Goal: Transaction & Acquisition: Obtain resource

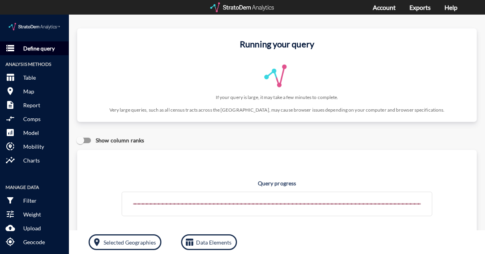
click p "Define query"
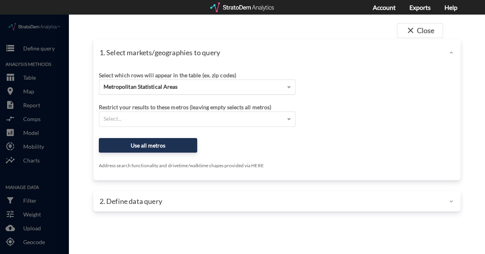
click span "Metropolitan Statistical Areas"
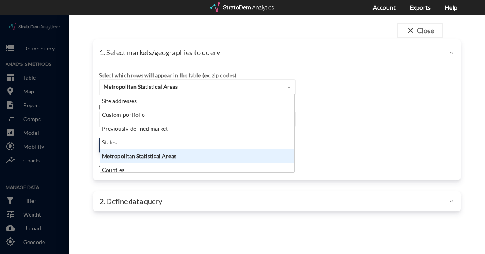
scroll to position [72, 190]
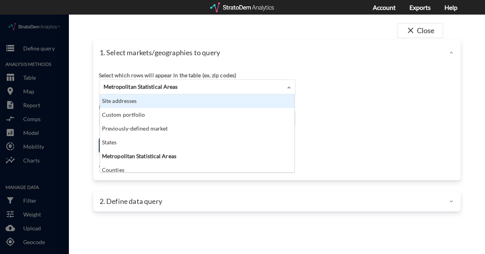
click div "Site addresses"
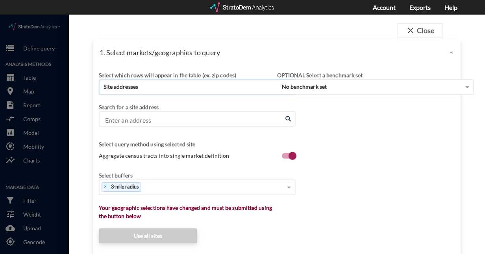
click input "Enter an address"
paste input "363 Jungermann Rd, St Peters, MO 63376"
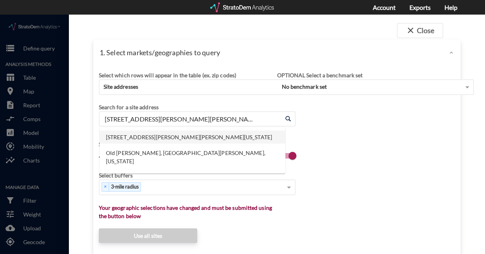
click li "363 Jungermann Rd, St Peters, Missouri"
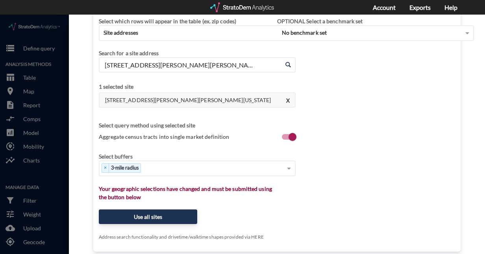
scroll to position [55, 0]
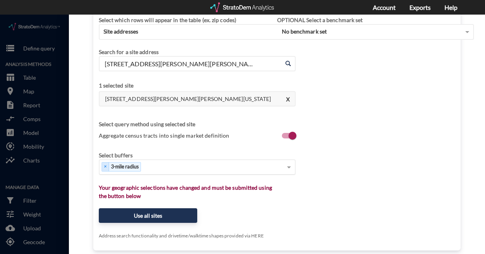
type input "363 Jungermann Rd, St Peters, Missouri"
type input "8"
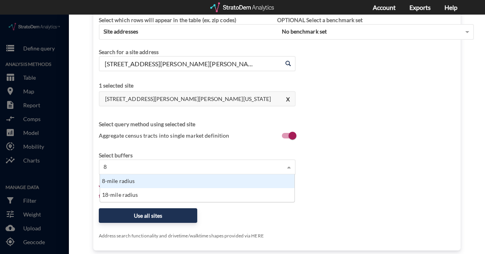
scroll to position [21, 190]
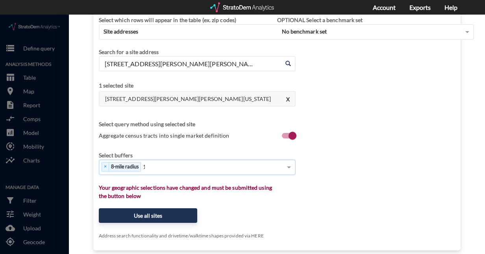
type input "12"
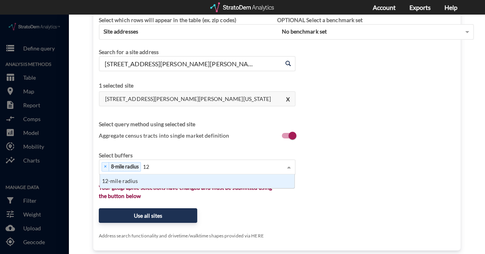
scroll to position [7, 190]
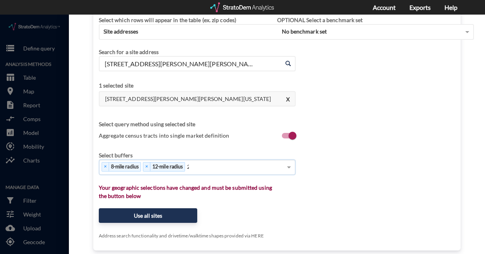
type input "20"
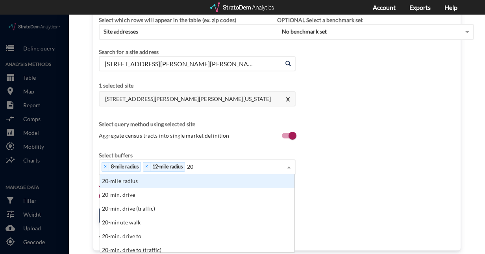
scroll to position [72, 190]
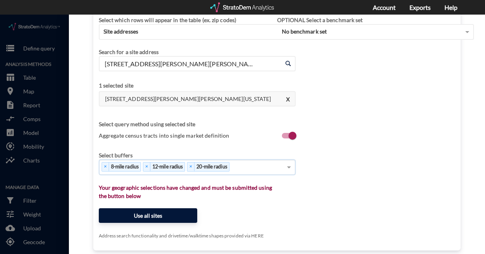
click button "Use all sites"
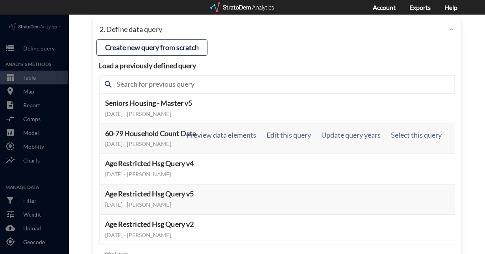
scroll to position [105, 0]
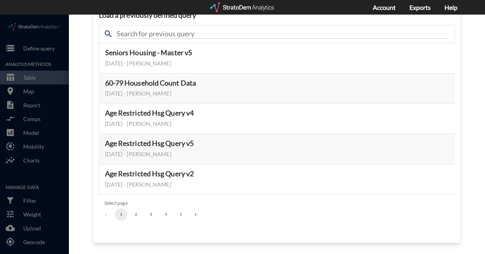
click button "3"
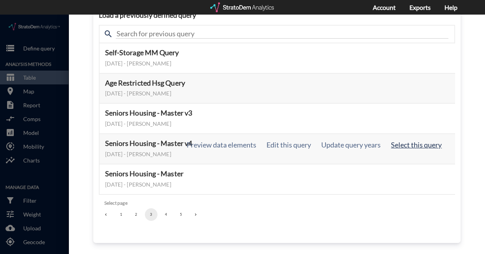
click button "Select this query"
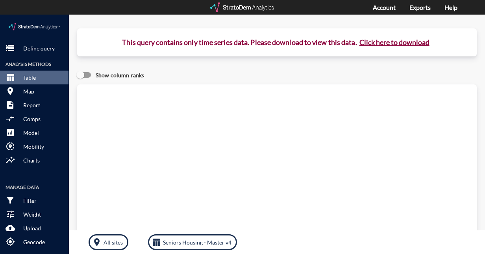
click button "Click here to download"
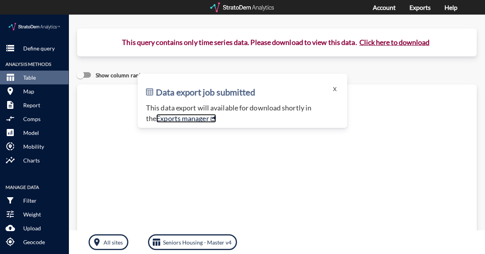
click link "Exports manager"
click at [246, 3] on div at bounding box center [242, 7] width 65 height 10
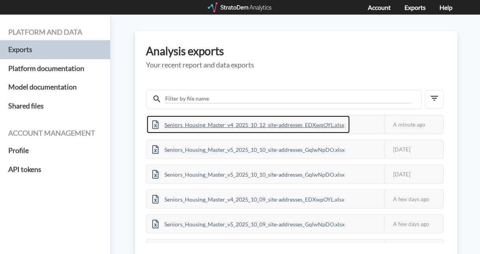
click at [298, 125] on div "Seniors_Housing_Master_v4_2025_10_12_site-addresses_EDXwpOYL.xlsx" at bounding box center [248, 124] width 203 height 18
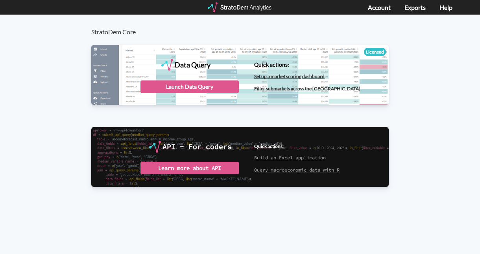
click at [207, 89] on div "Launch Data Query" at bounding box center [190, 86] width 98 height 13
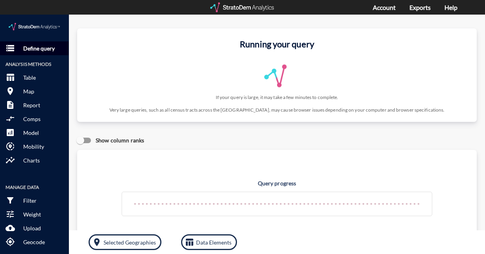
click p "Define query"
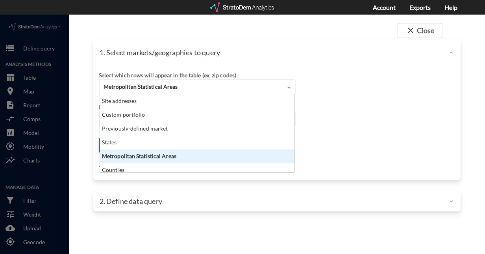
click div "Metropolitan Statistical Areas"
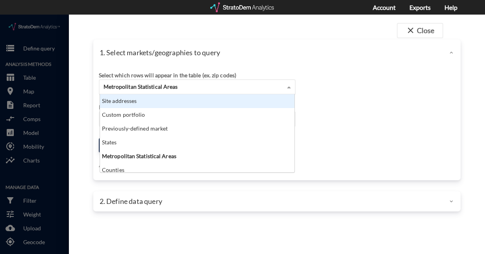
click div "Site addresses"
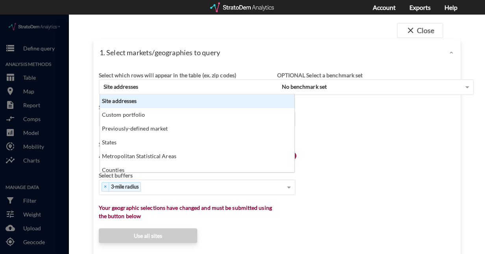
click div "Site addresses"
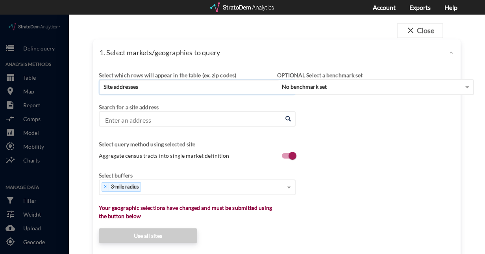
click input "Enter an address"
paste input "22320 Classic Ct, Lake Barrington, IL 60010"
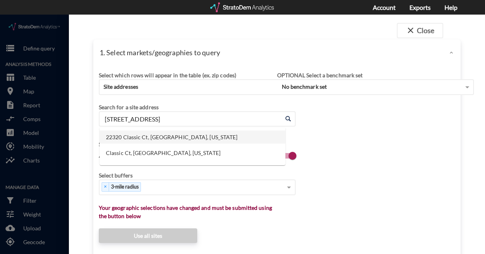
click li "22320 Classic Ct, Barrington, Illinois"
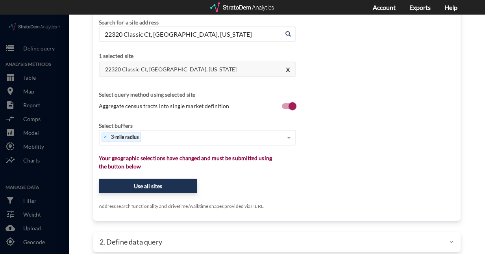
scroll to position [85, 0]
type input "22320 Classic Ct, Barrington, Illinois"
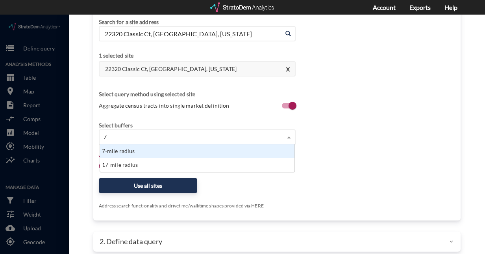
scroll to position [21, 190]
type input "7 m"
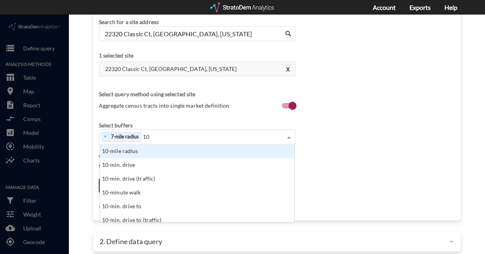
scroll to position [72, 190]
type input "10 m"
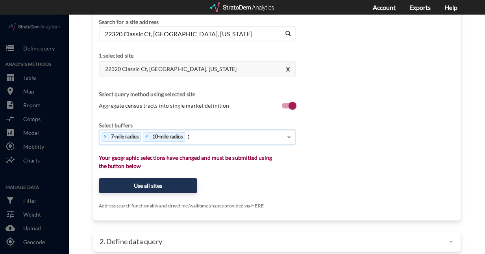
type input "18"
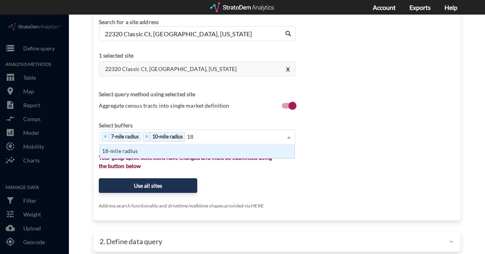
scroll to position [7, 190]
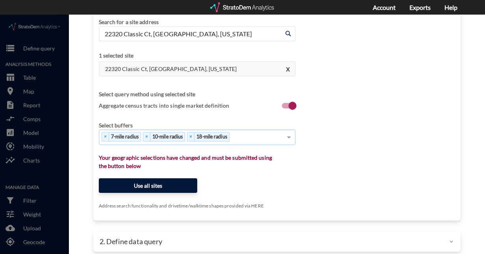
click button "Use all sites"
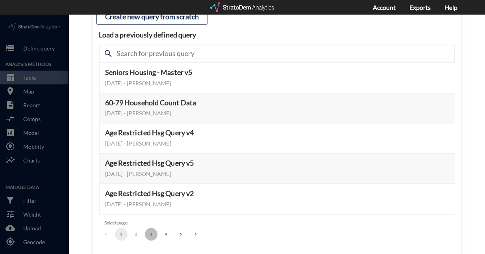
click button "3"
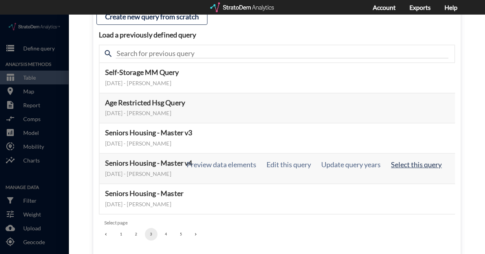
click button "Select this query"
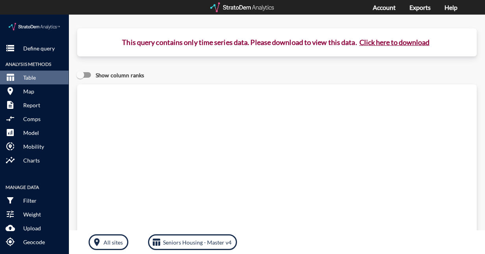
click button "Click here to download"
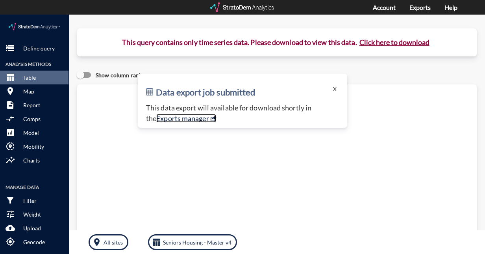
click link "Exports manager"
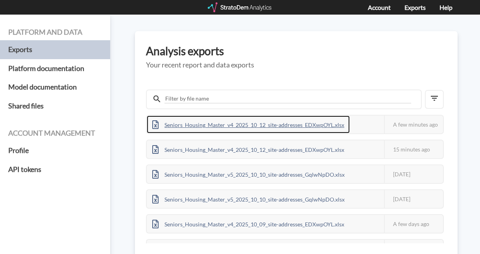
click at [296, 125] on div "Seniors_Housing_Master_v4_2025_10_12_site-addresses_EDXwpOYL.xlsx" at bounding box center [248, 124] width 203 height 18
